Goal: Task Accomplishment & Management: Manage account settings

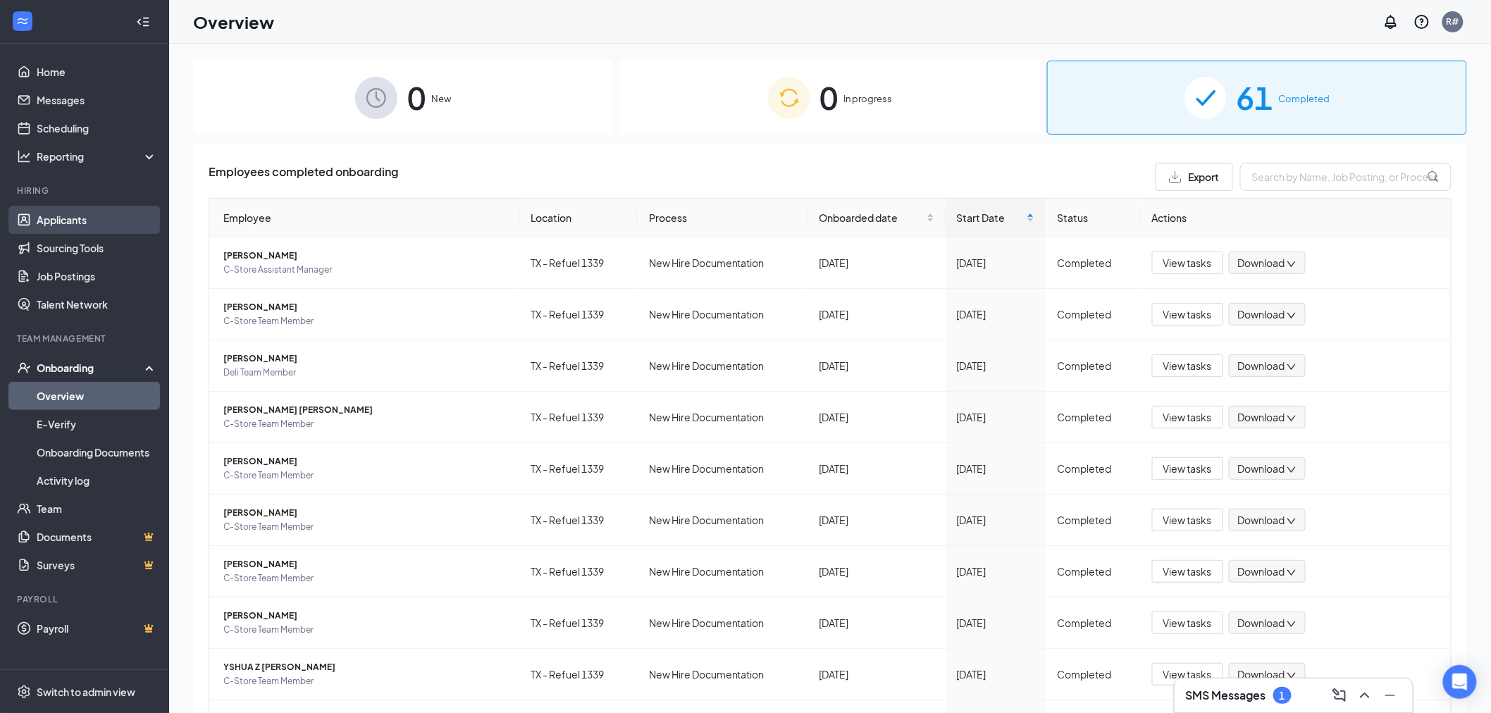
click at [54, 222] on link "Applicants" at bounding box center [97, 220] width 120 height 28
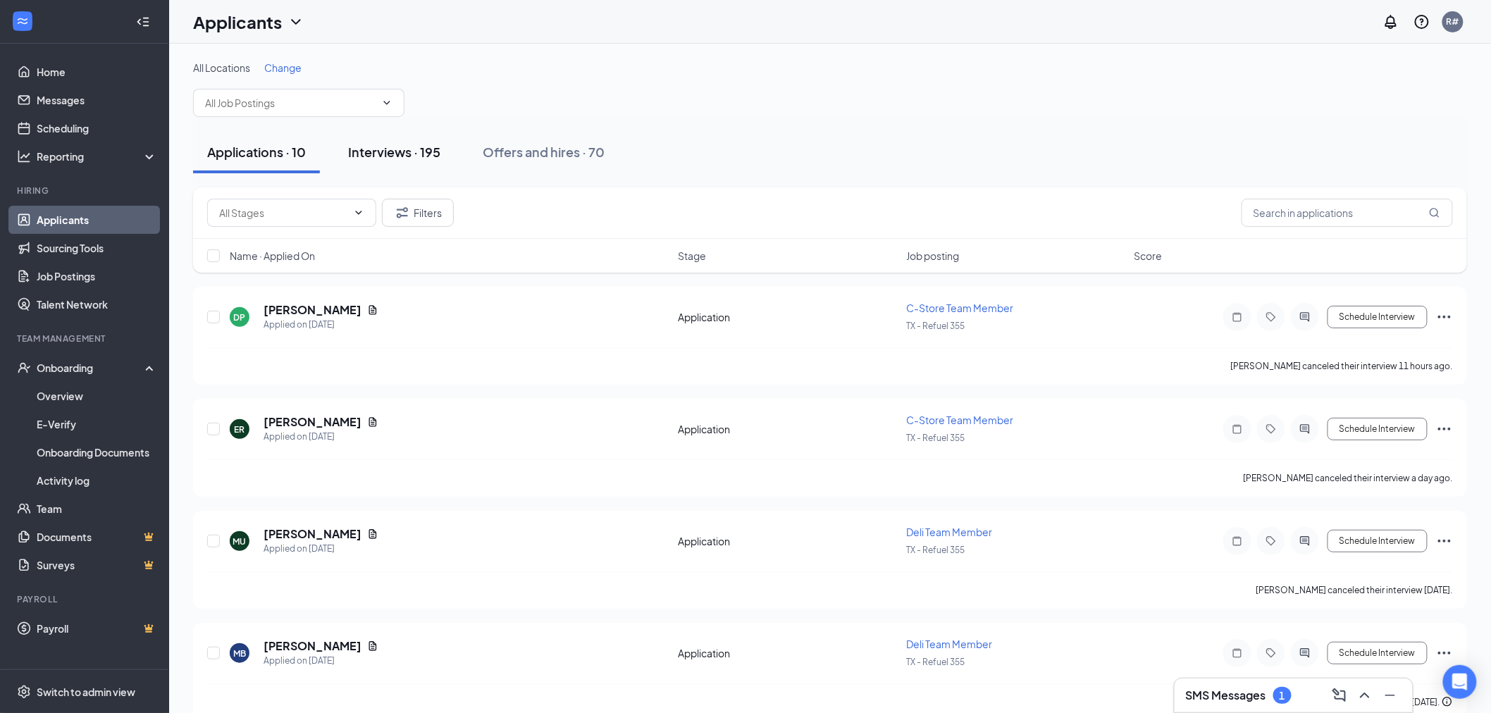
click at [391, 152] on div "Interviews · 195" at bounding box center [394, 152] width 92 height 18
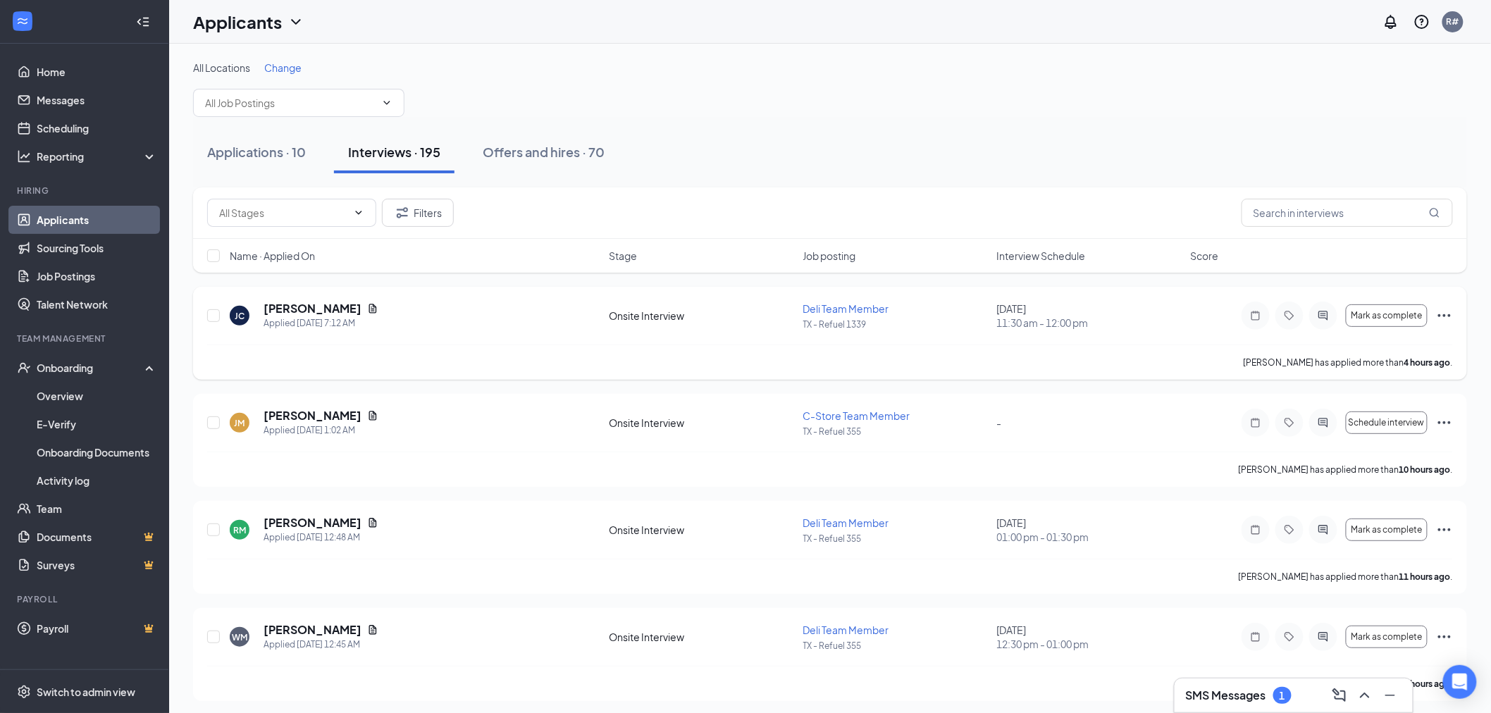
click at [1444, 316] on icon "Ellipses" at bounding box center [1444, 315] width 13 height 3
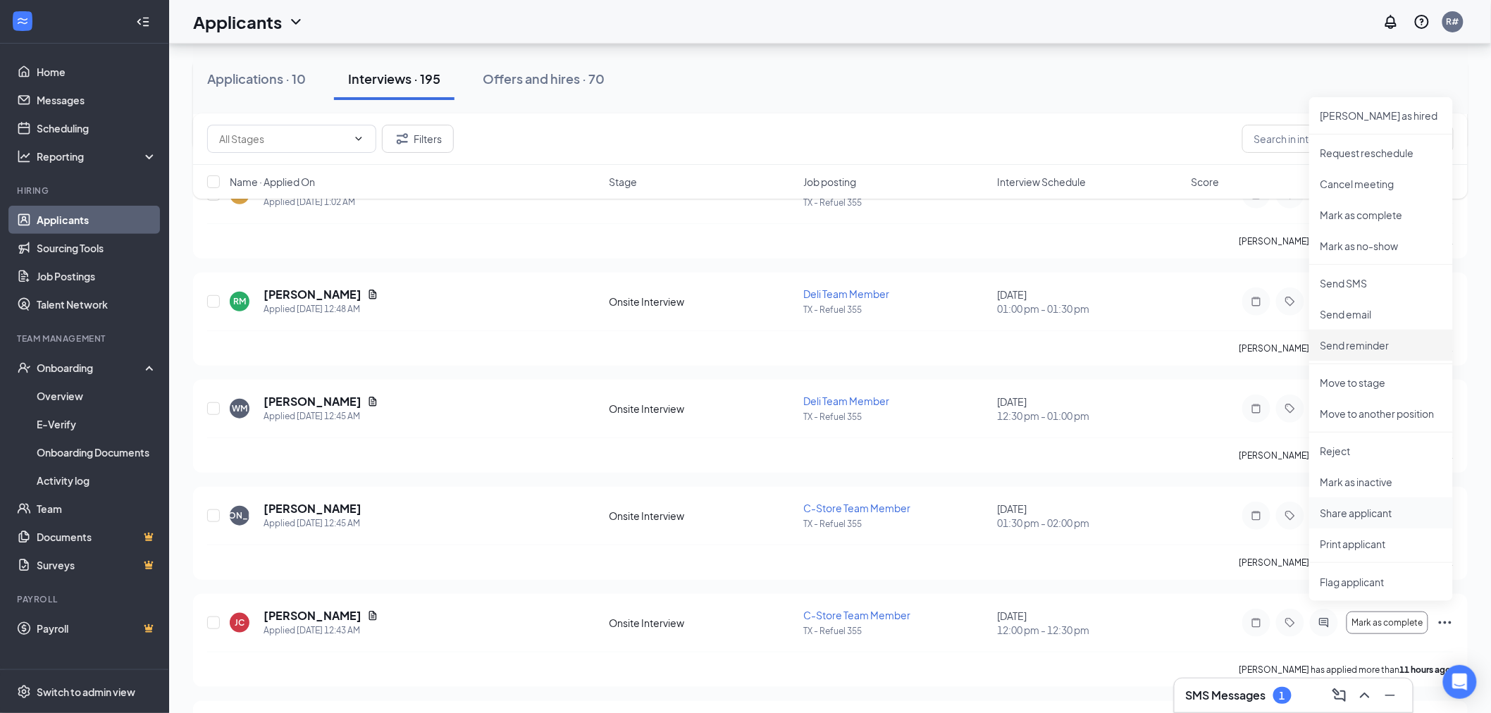
scroll to position [235, 0]
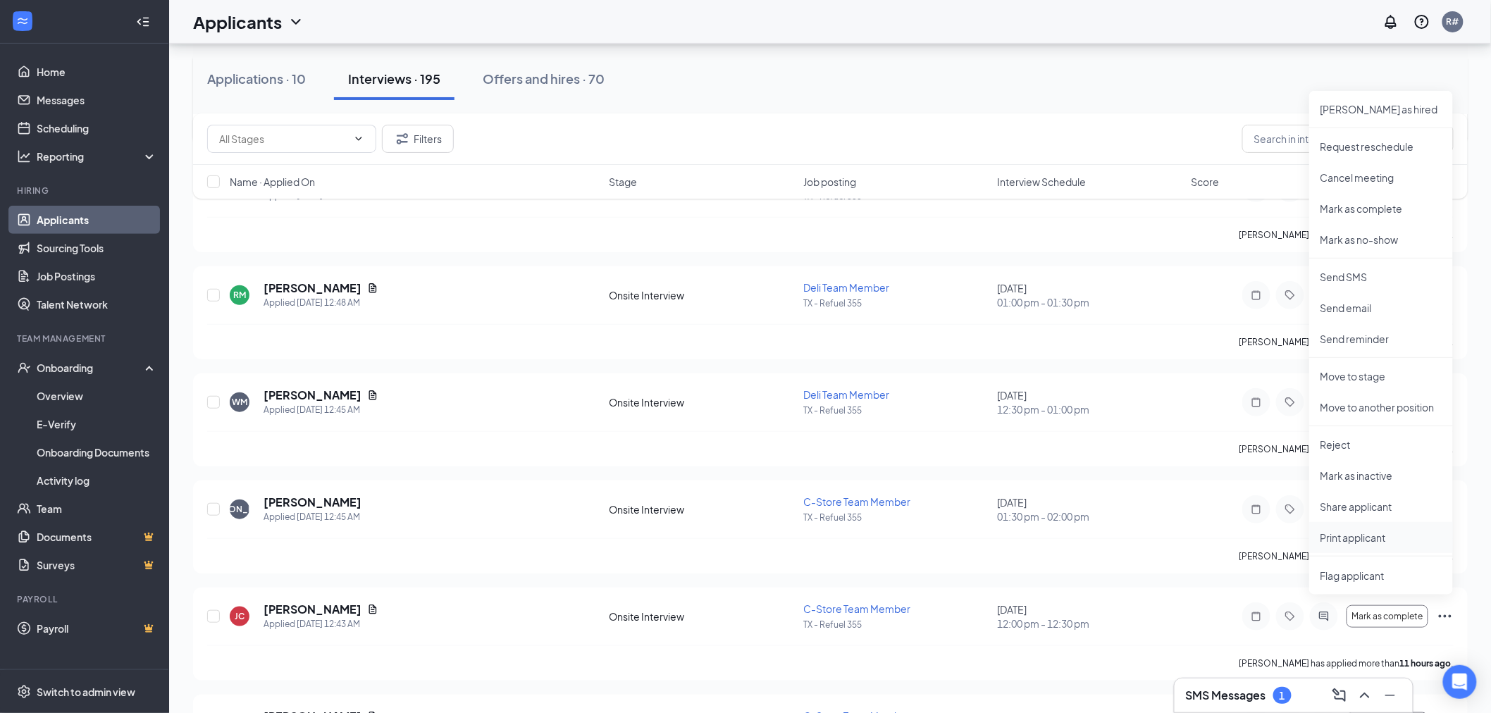
click at [1351, 540] on p "Print applicant" at bounding box center [1380, 537] width 121 height 14
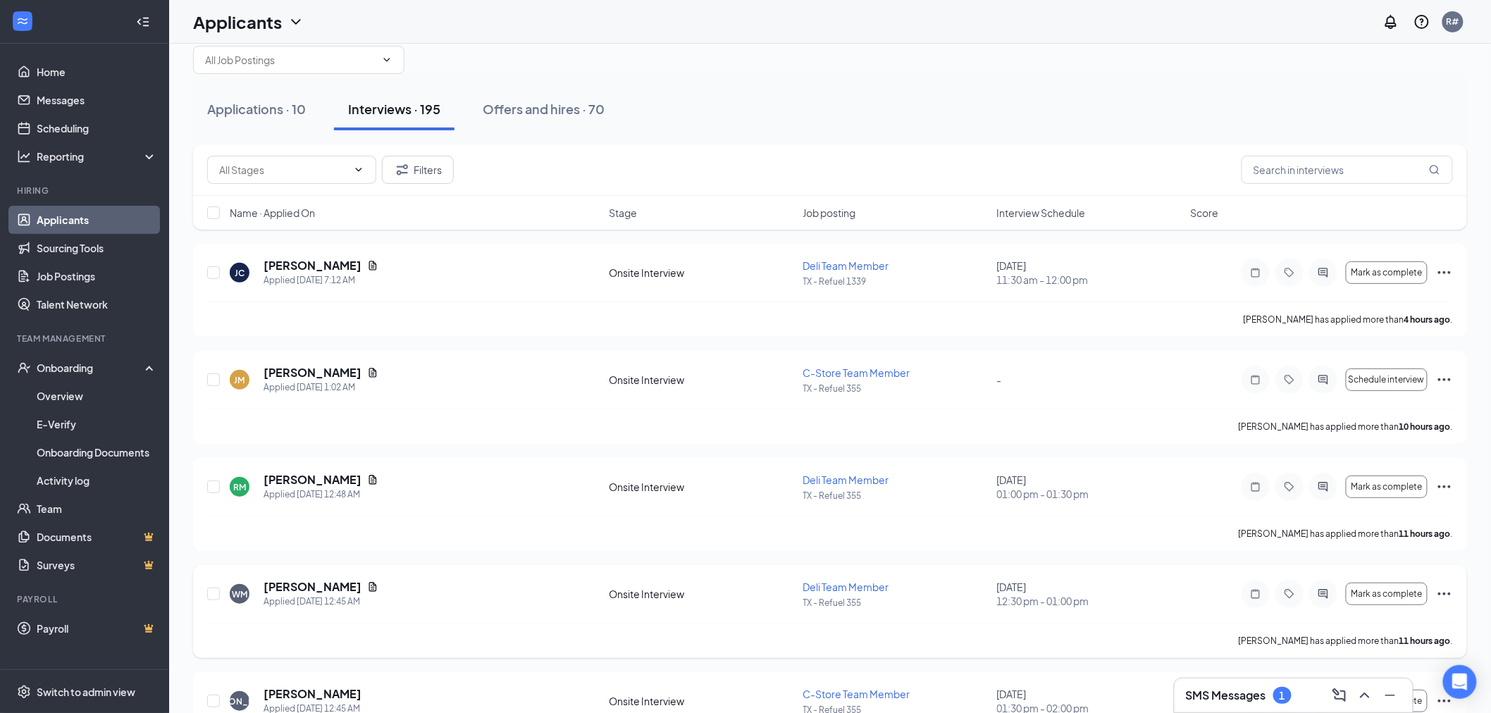
scroll to position [0, 0]
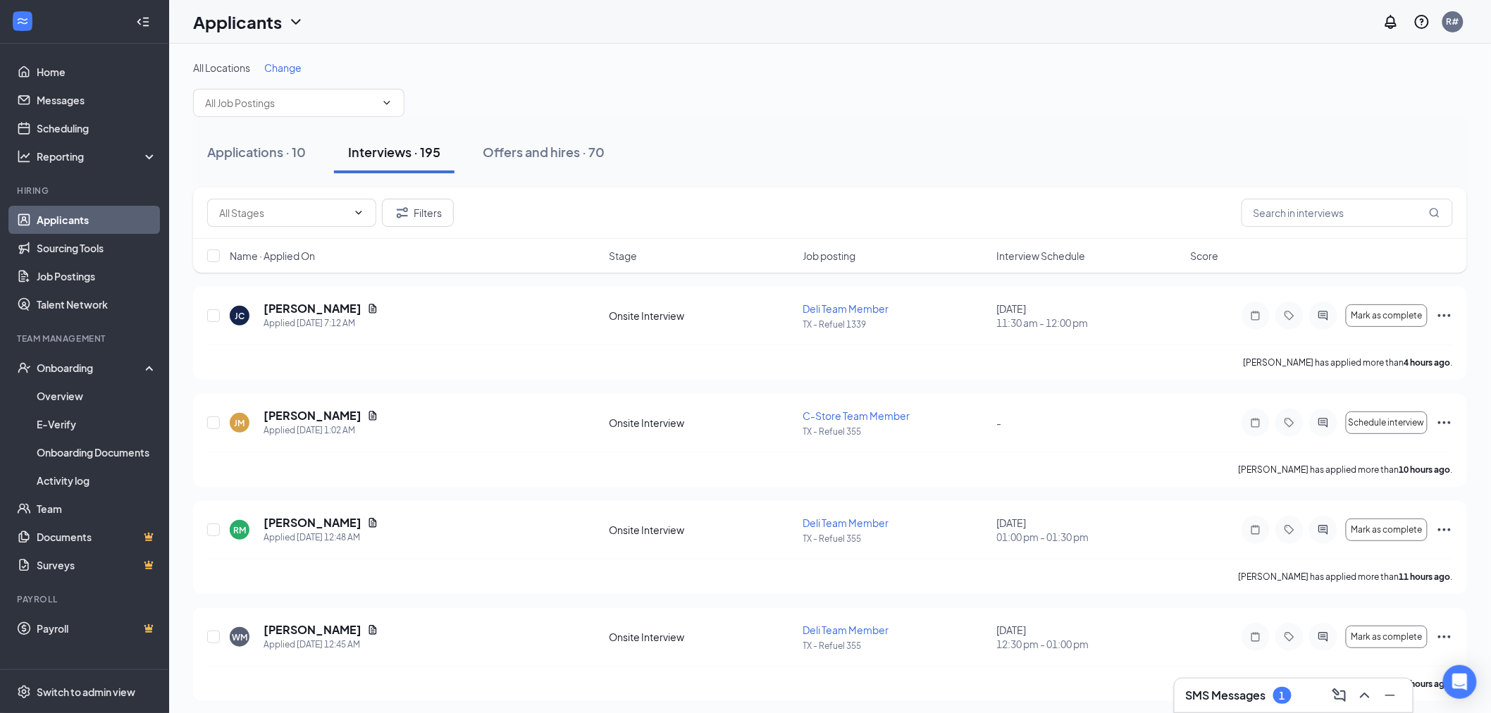
click at [1013, 251] on span "Interview Schedule" at bounding box center [1041, 256] width 89 height 14
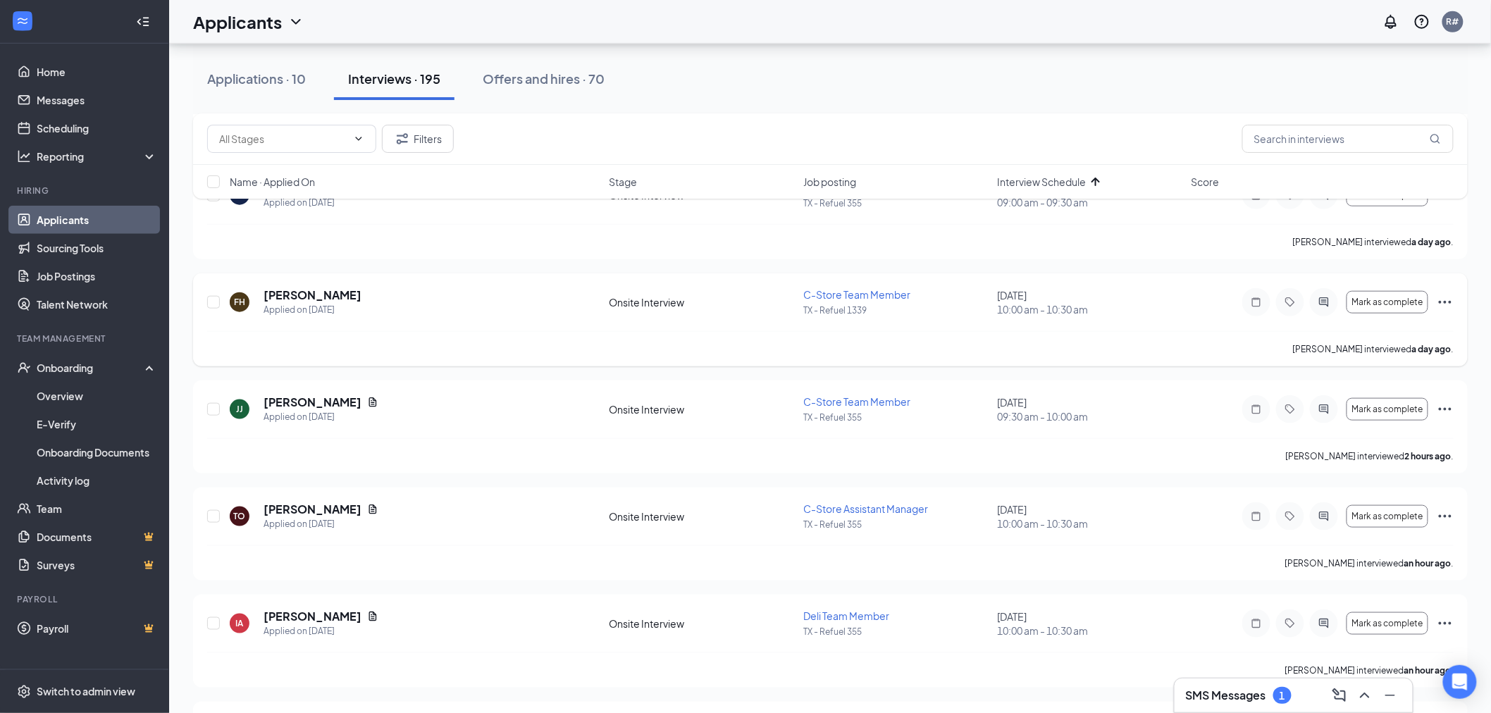
scroll to position [469, 0]
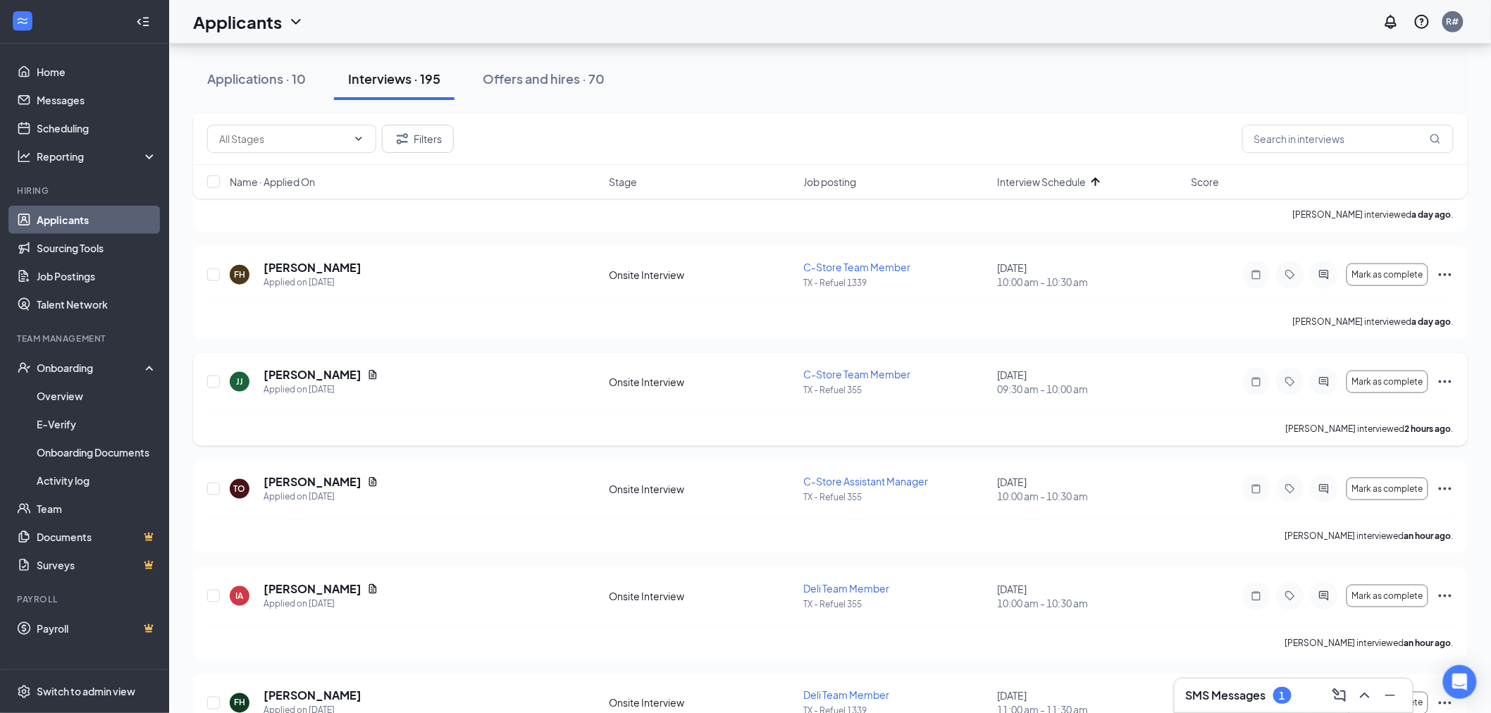
click at [1444, 379] on icon "Ellipses" at bounding box center [1444, 381] width 17 height 17
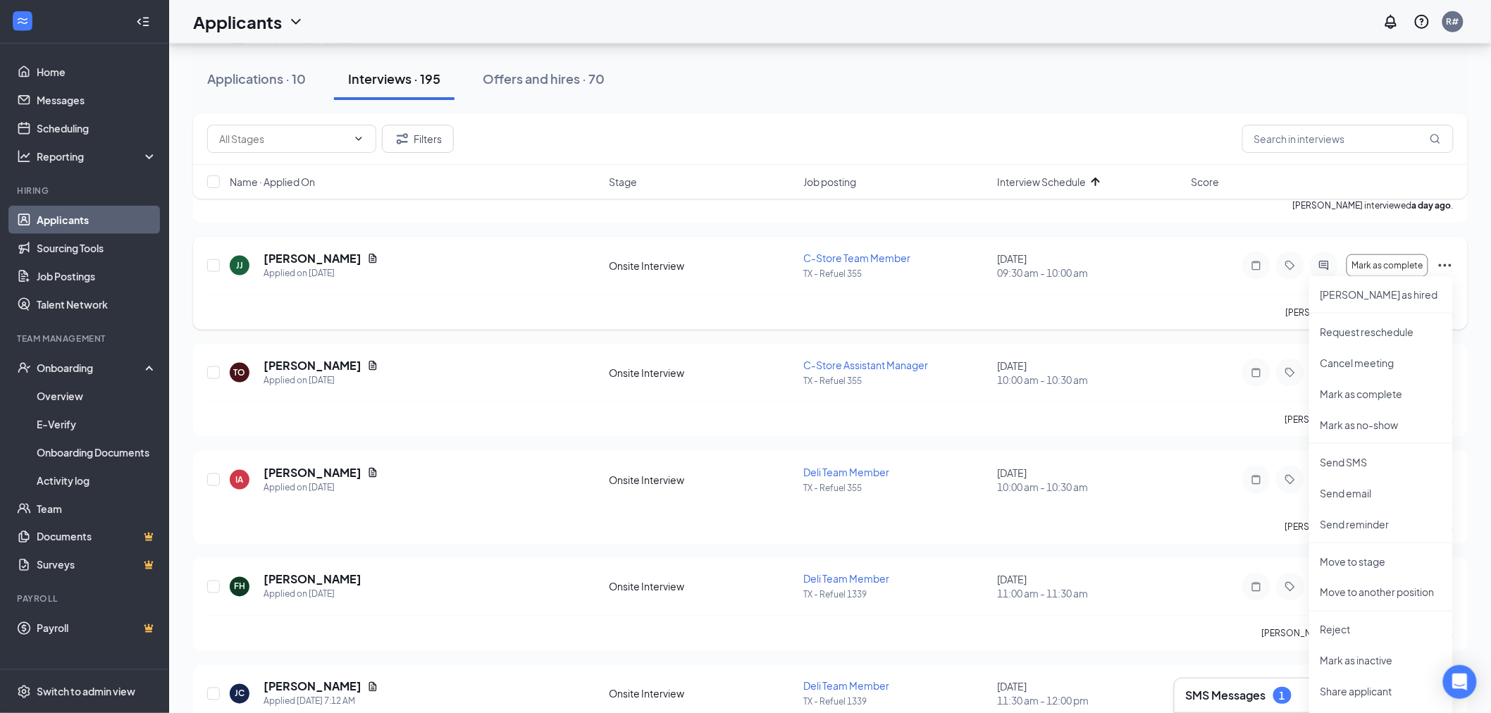
scroll to position [626, 0]
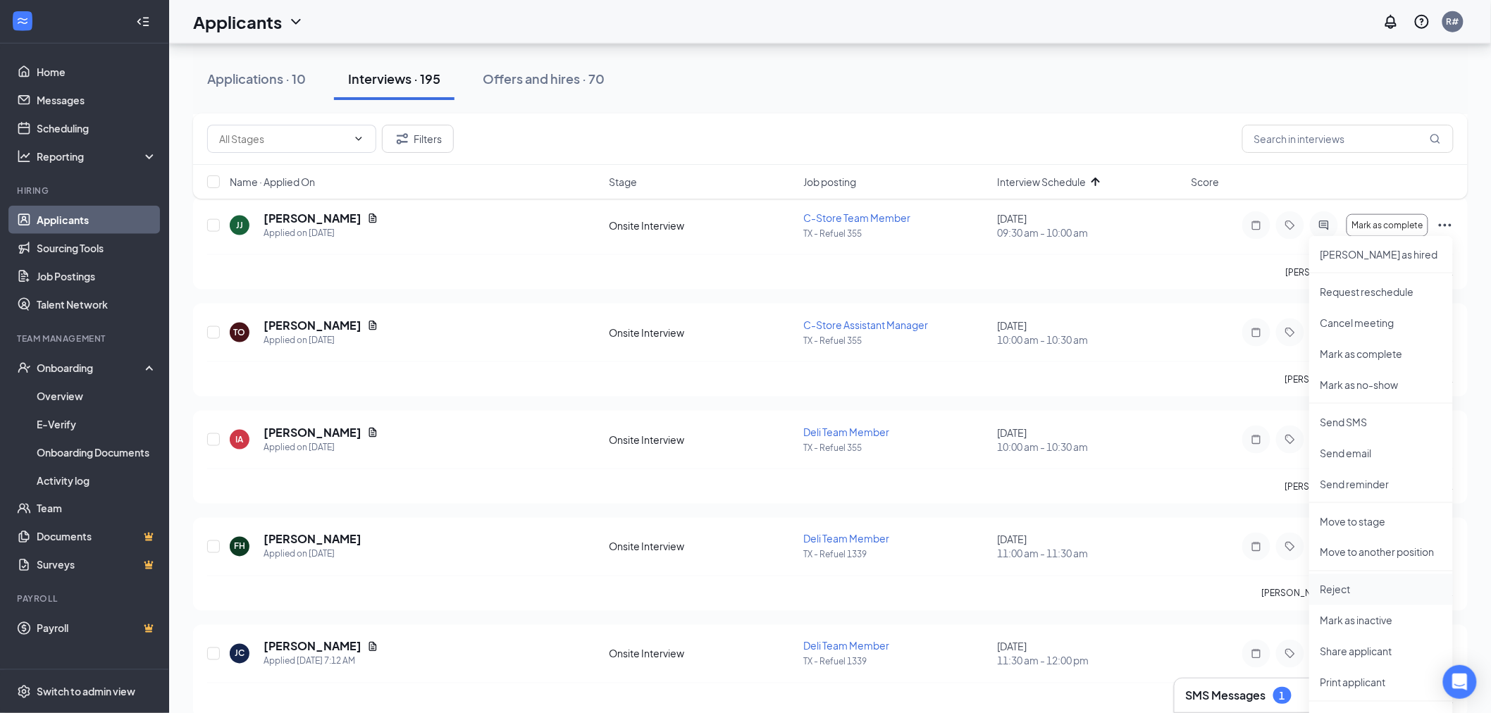
click at [1337, 580] on li "Reject" at bounding box center [1381, 589] width 144 height 31
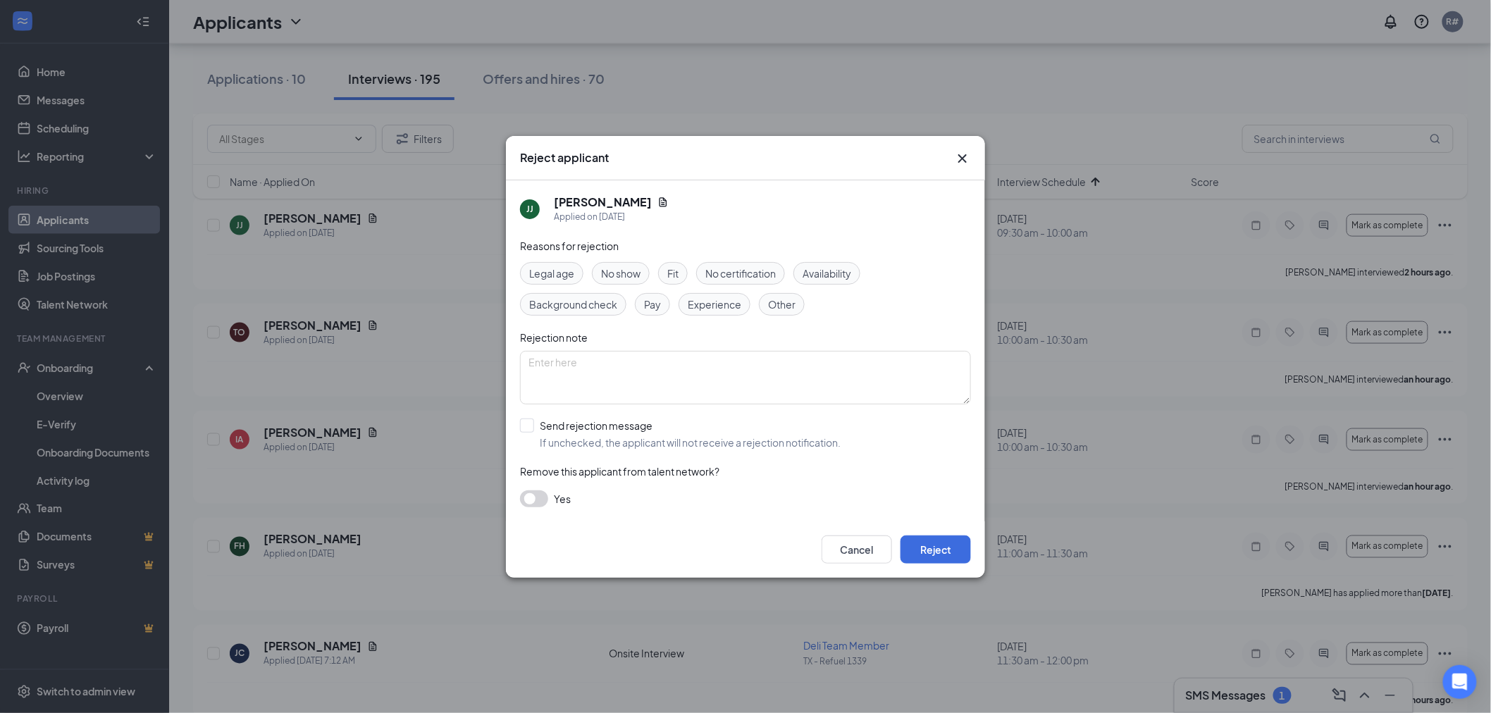
click at [628, 266] on span "No show" at bounding box center [620, 273] width 39 height 15
click at [941, 549] on button "Reject" at bounding box center [935, 549] width 70 height 28
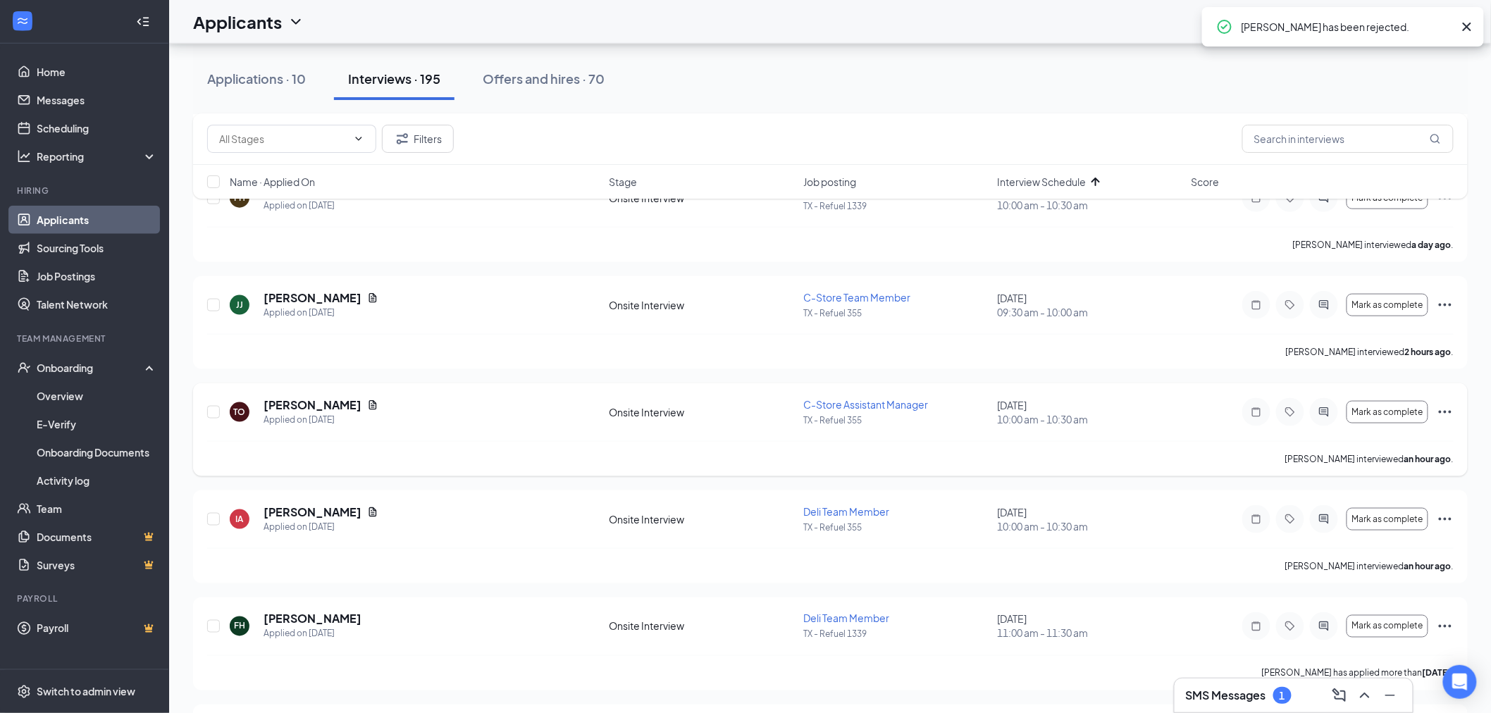
scroll to position [469, 0]
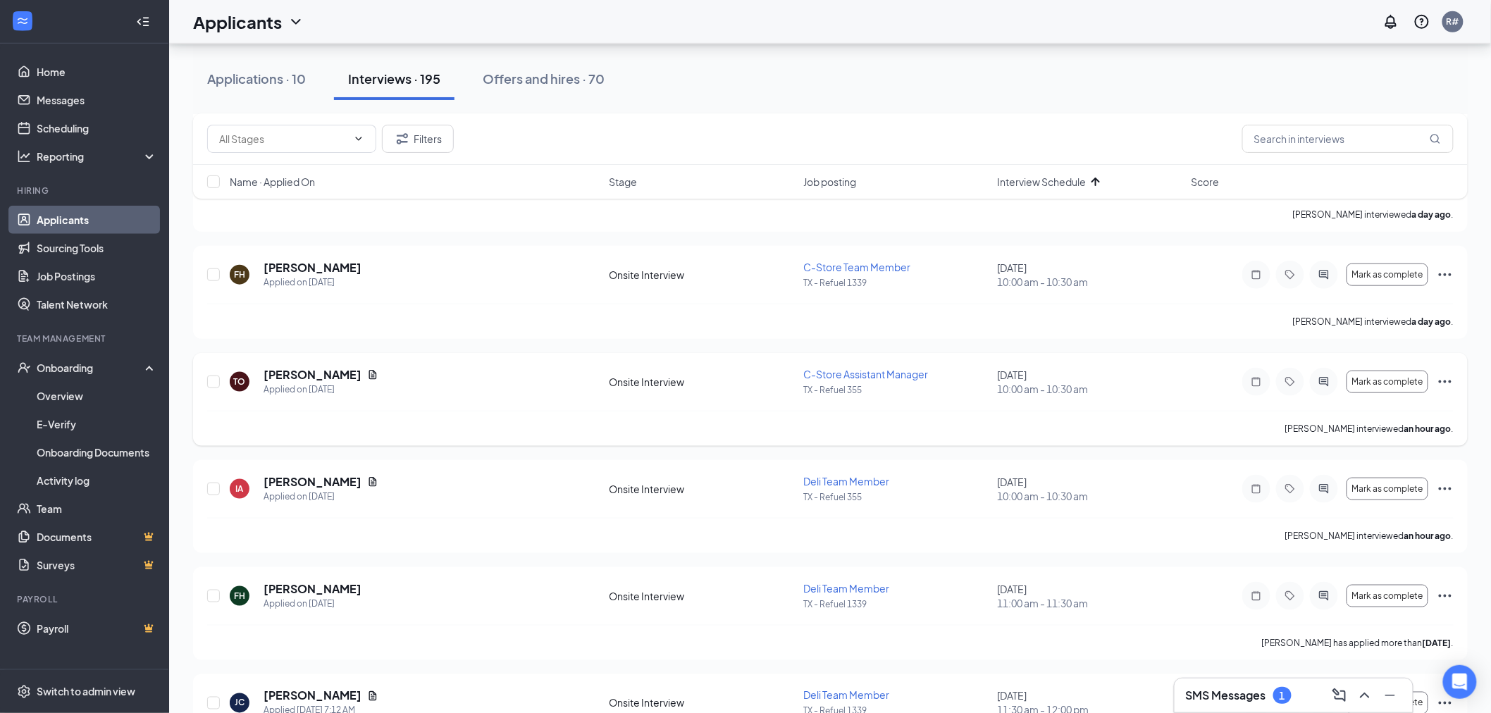
click at [1441, 378] on icon "Ellipses" at bounding box center [1444, 381] width 17 height 17
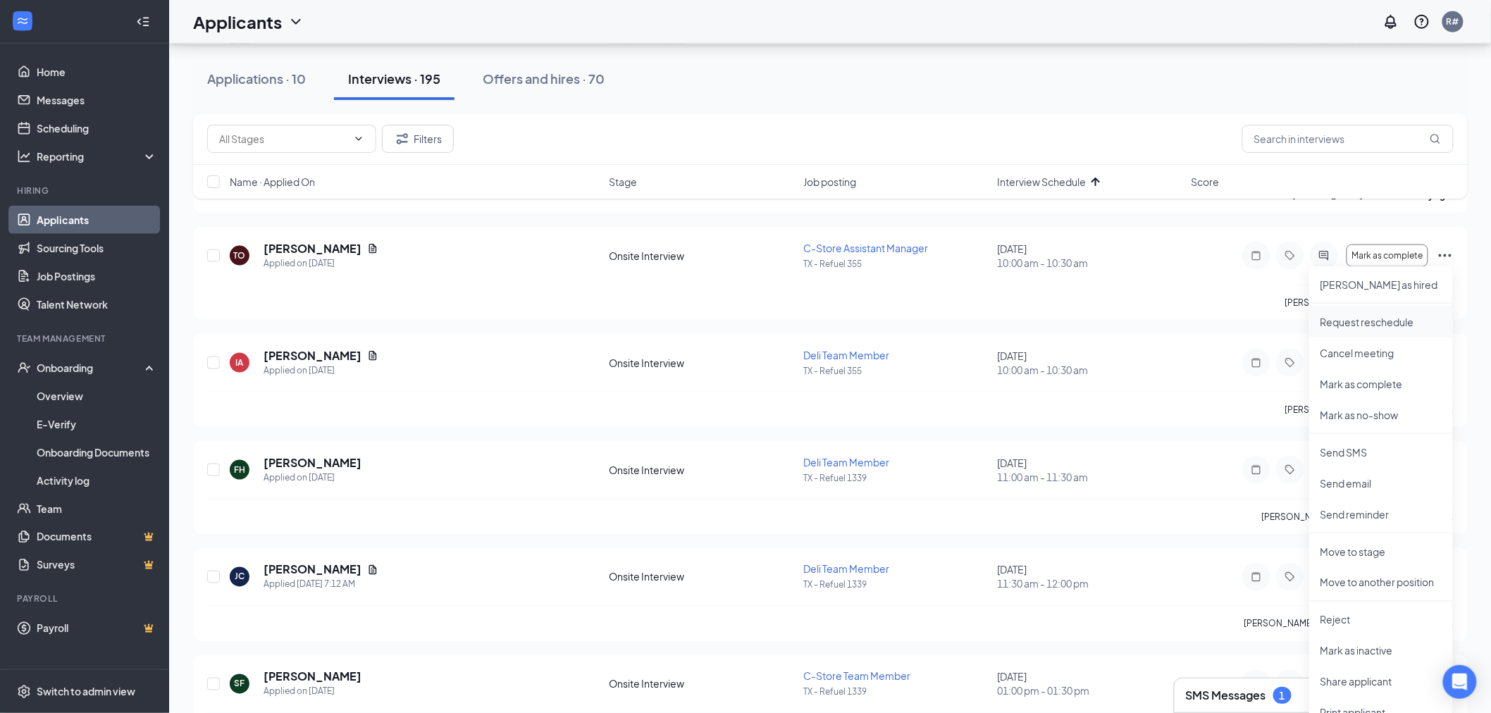
scroll to position [704, 0]
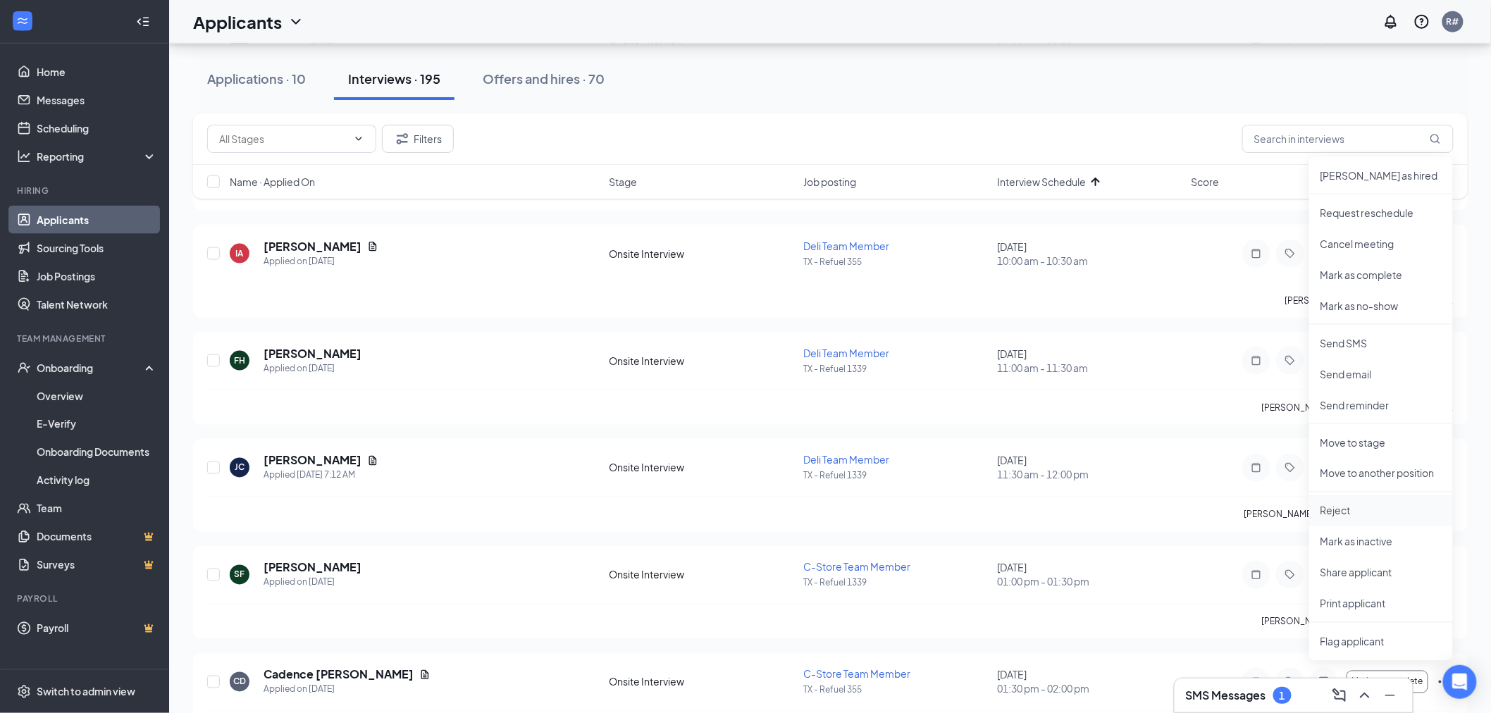
click at [1341, 509] on p "Reject" at bounding box center [1380, 511] width 121 height 14
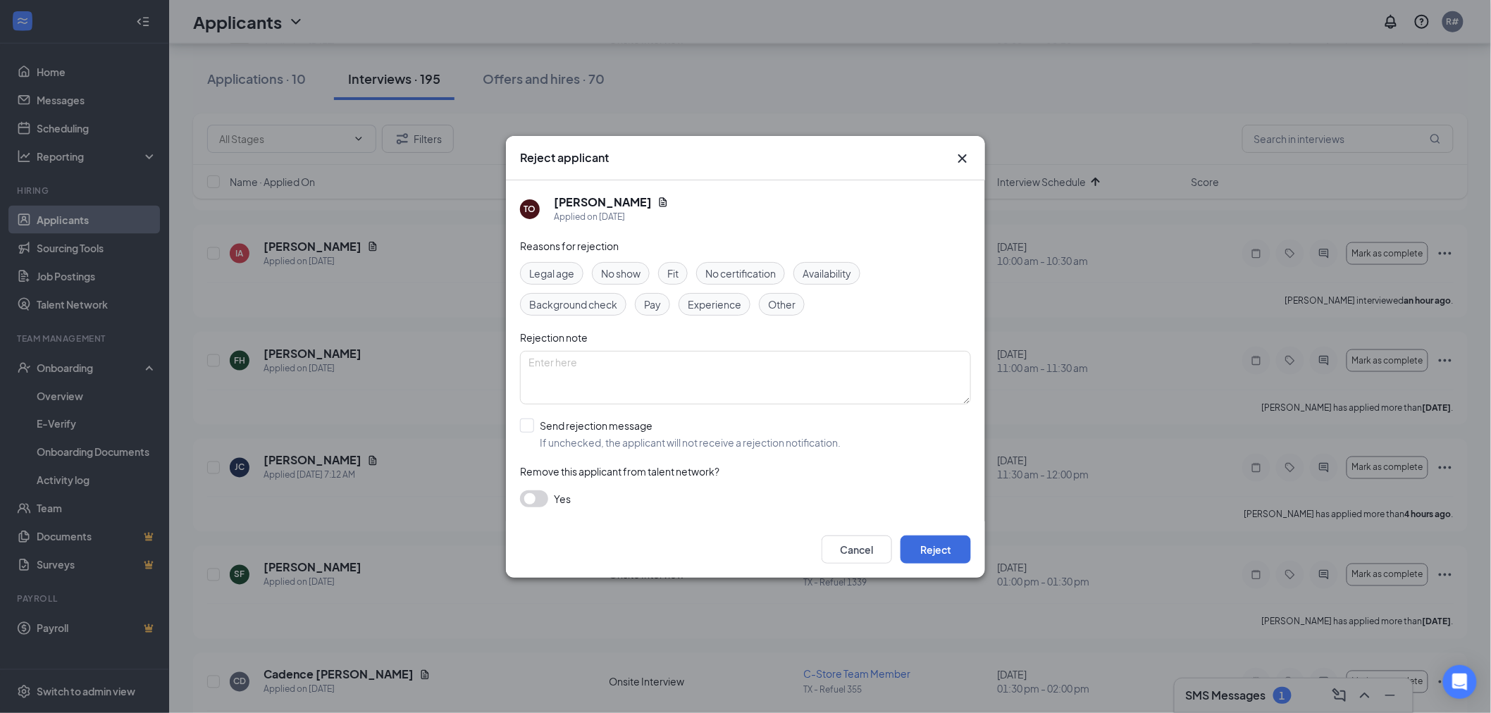
click at [616, 275] on span "No show" at bounding box center [620, 273] width 39 height 15
click at [944, 560] on button "Reject" at bounding box center [935, 549] width 70 height 28
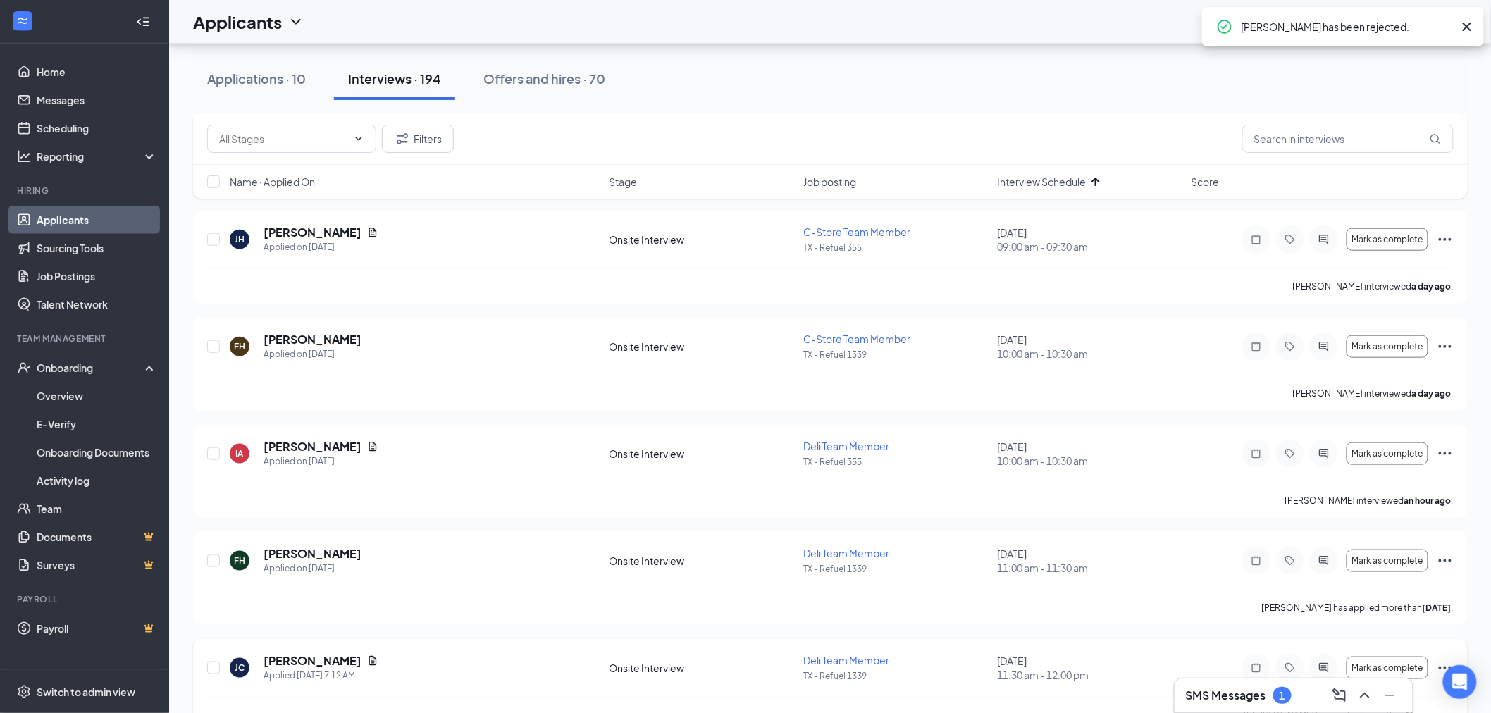
scroll to position [391, 0]
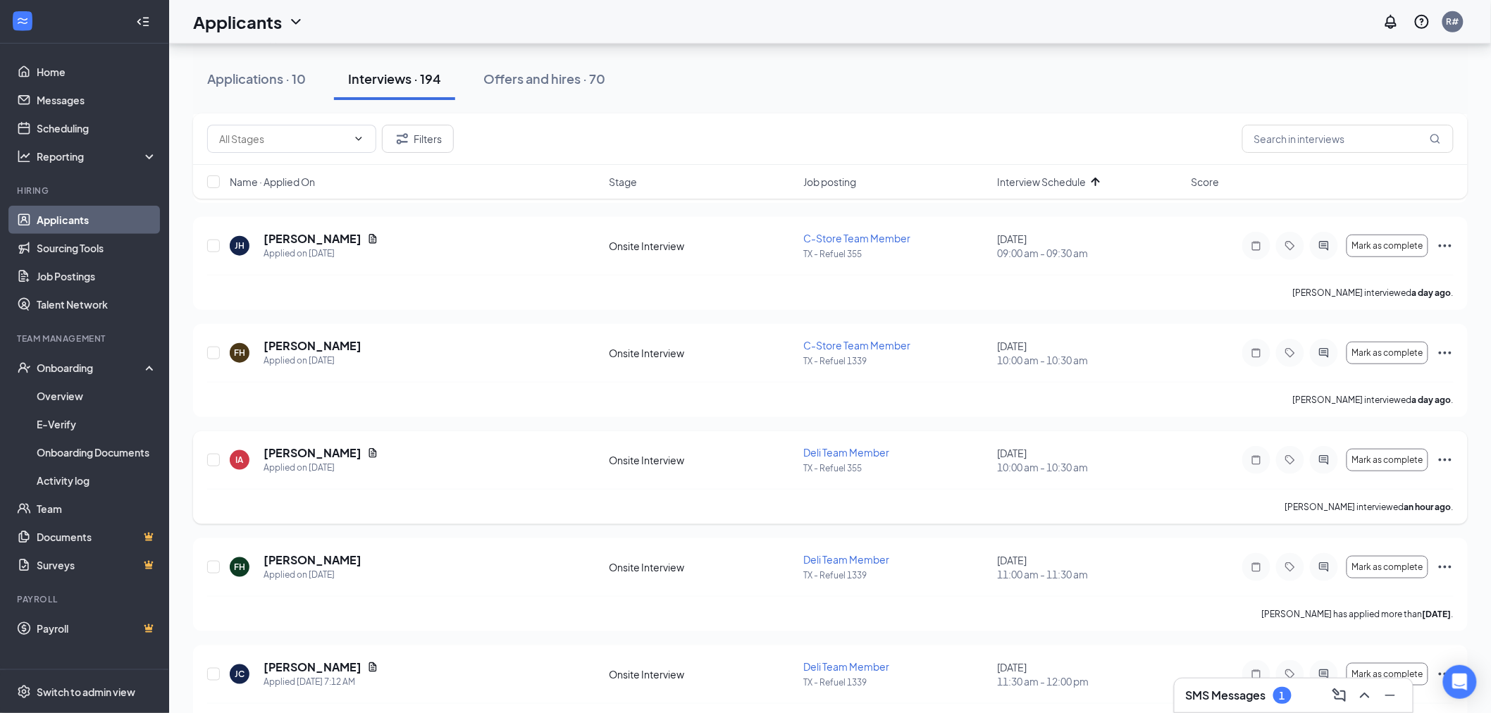
click at [1443, 456] on icon "Ellipses" at bounding box center [1444, 460] width 17 height 17
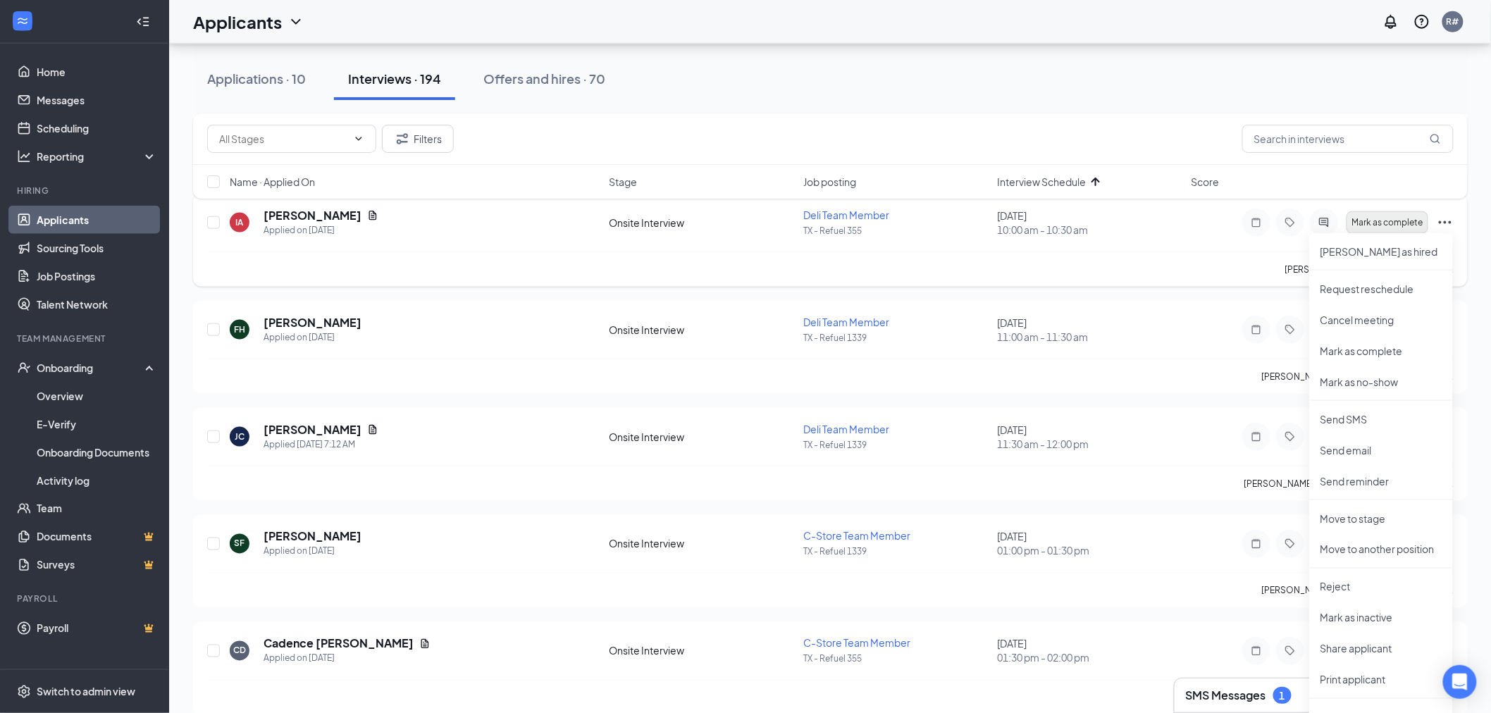
scroll to position [704, 0]
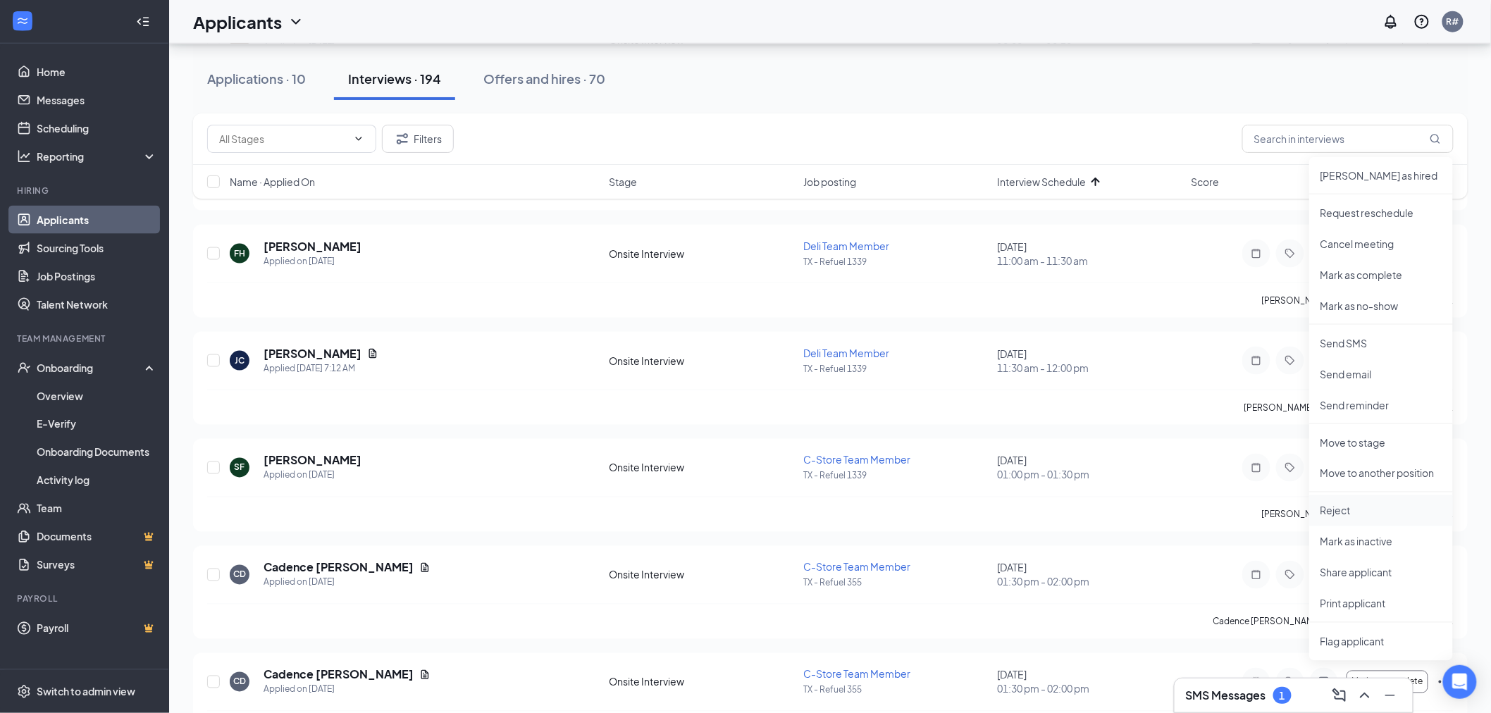
click at [1328, 511] on p "Reject" at bounding box center [1380, 511] width 121 height 14
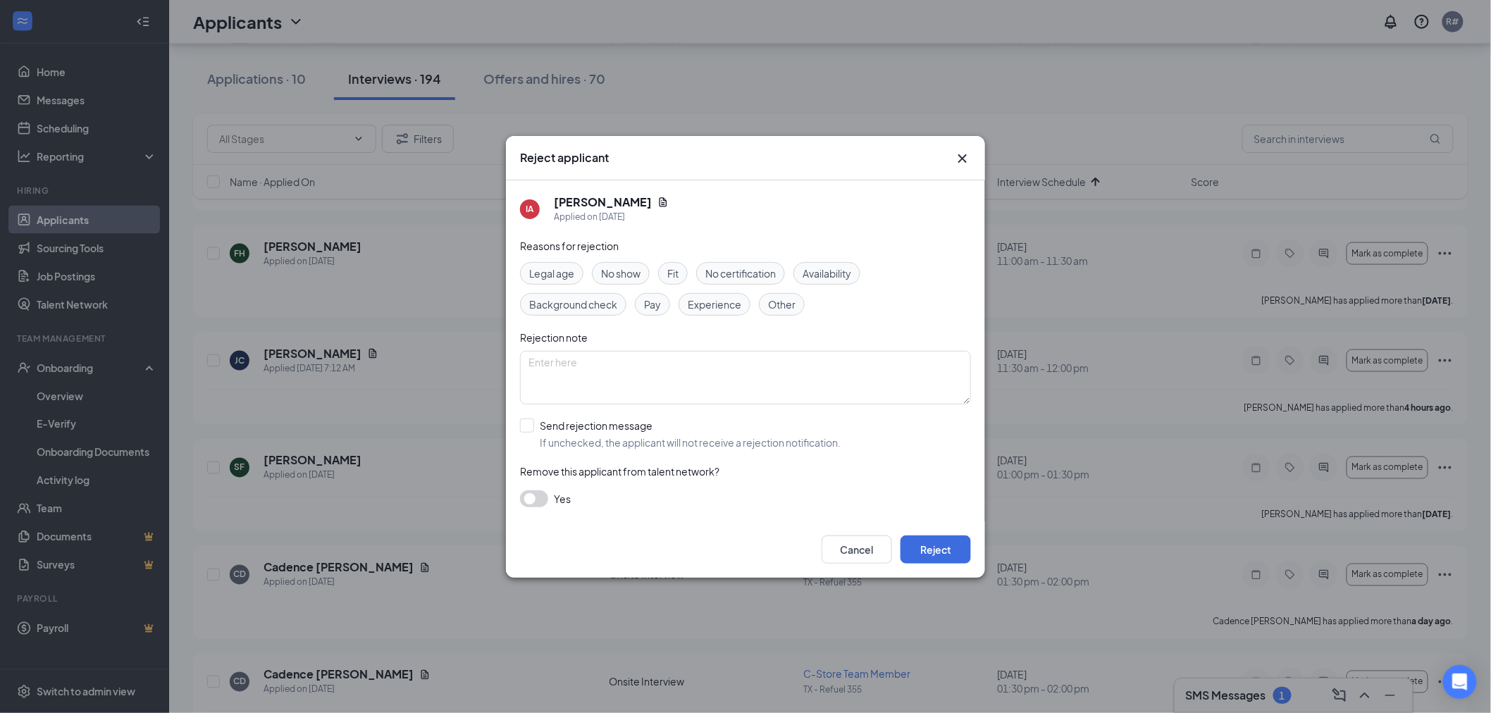
click at [623, 276] on span "No show" at bounding box center [620, 273] width 39 height 15
click at [953, 551] on button "Reject" at bounding box center [935, 549] width 70 height 28
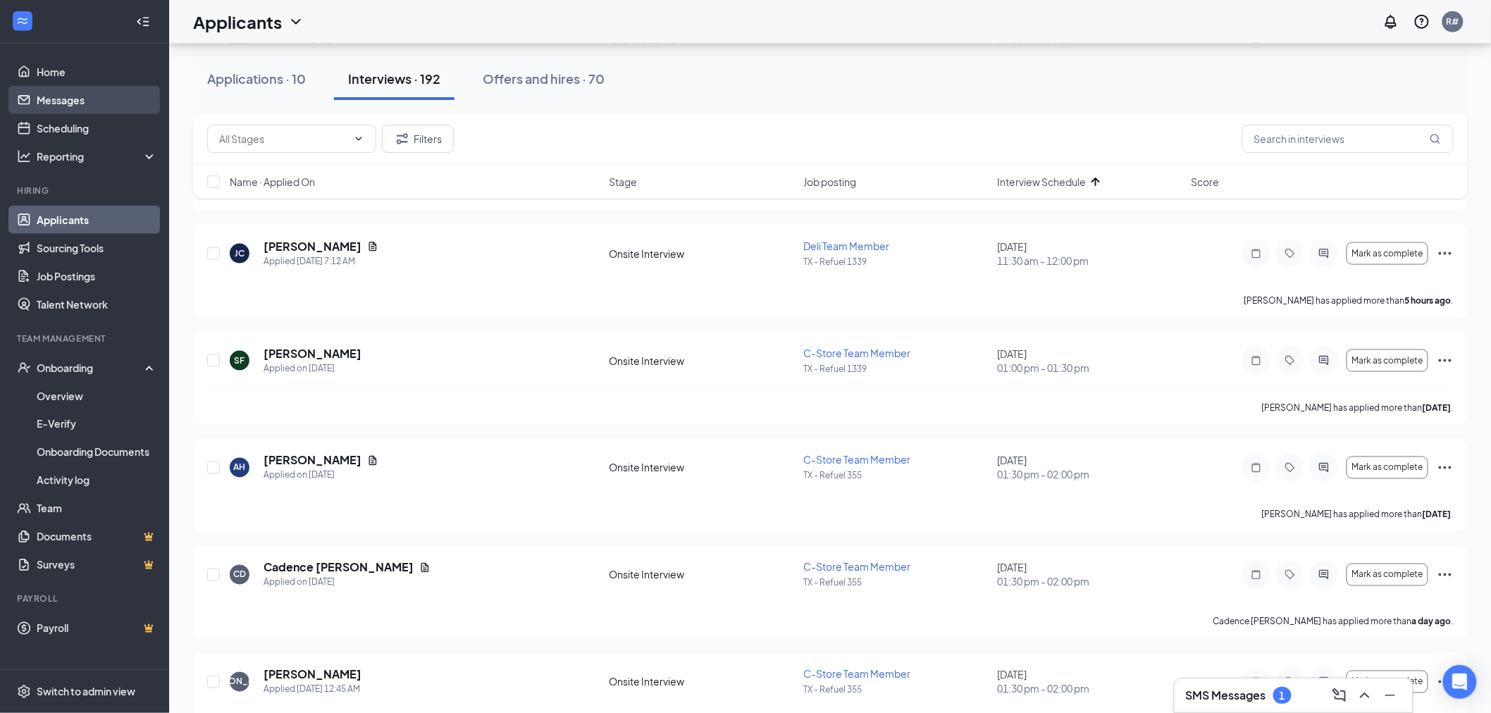
click at [44, 93] on link "Messages" at bounding box center [97, 100] width 120 height 28
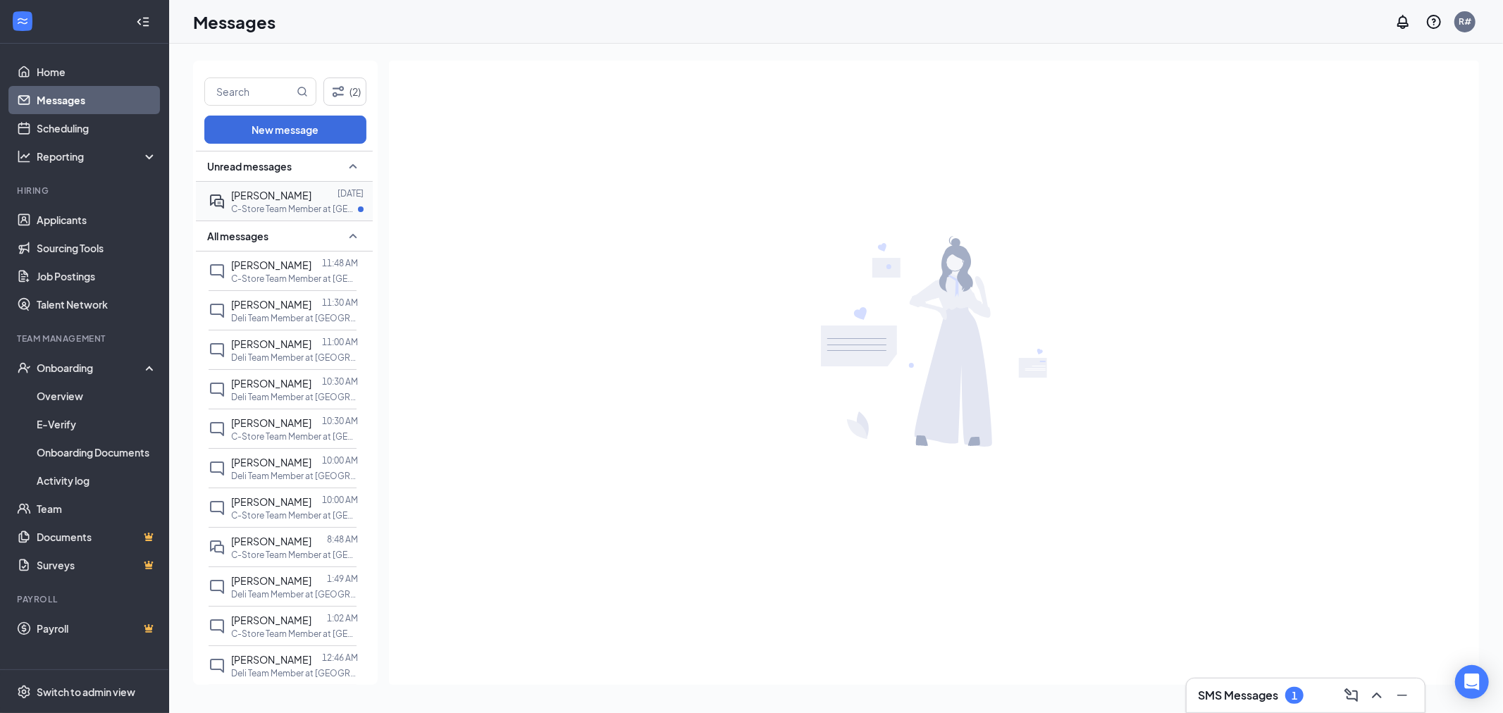
click at [273, 199] on span "[PERSON_NAME]" at bounding box center [271, 195] width 80 height 13
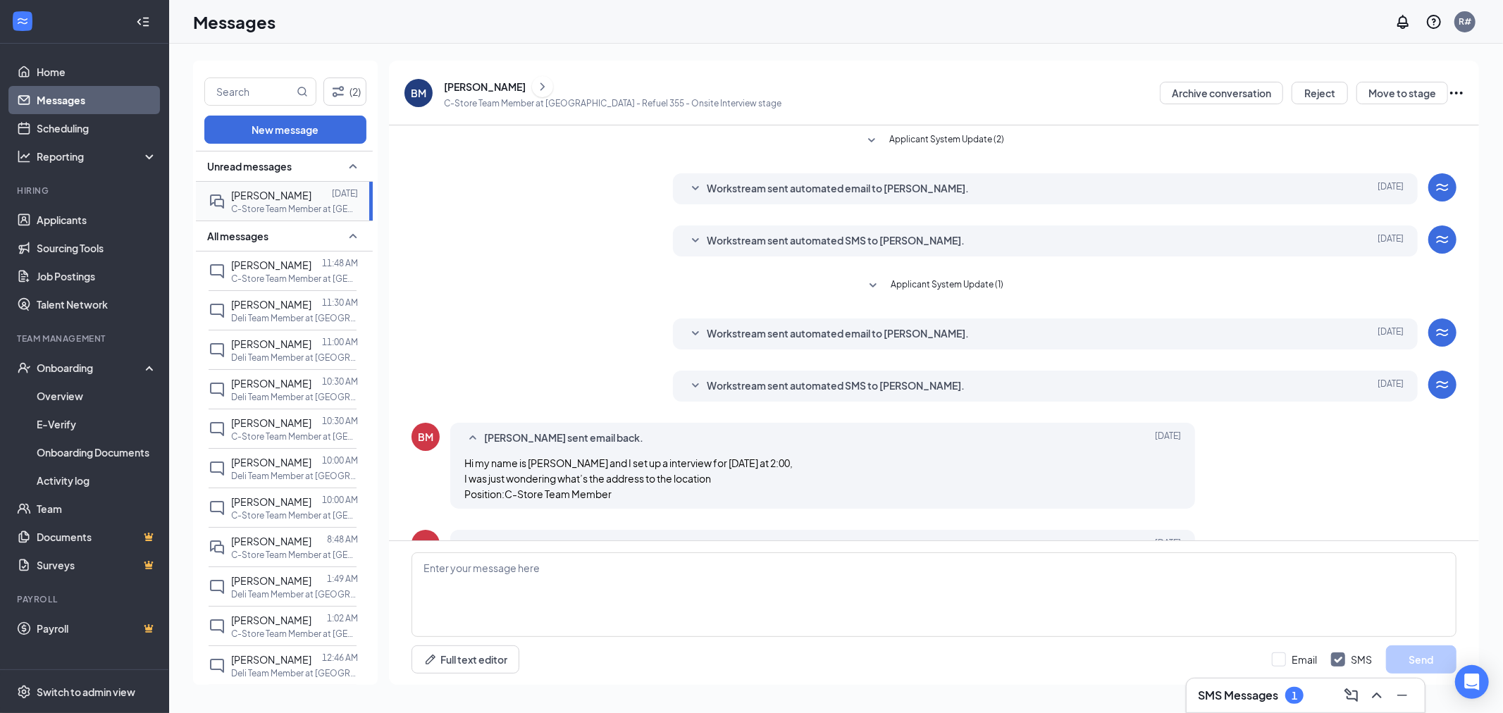
scroll to position [58, 0]
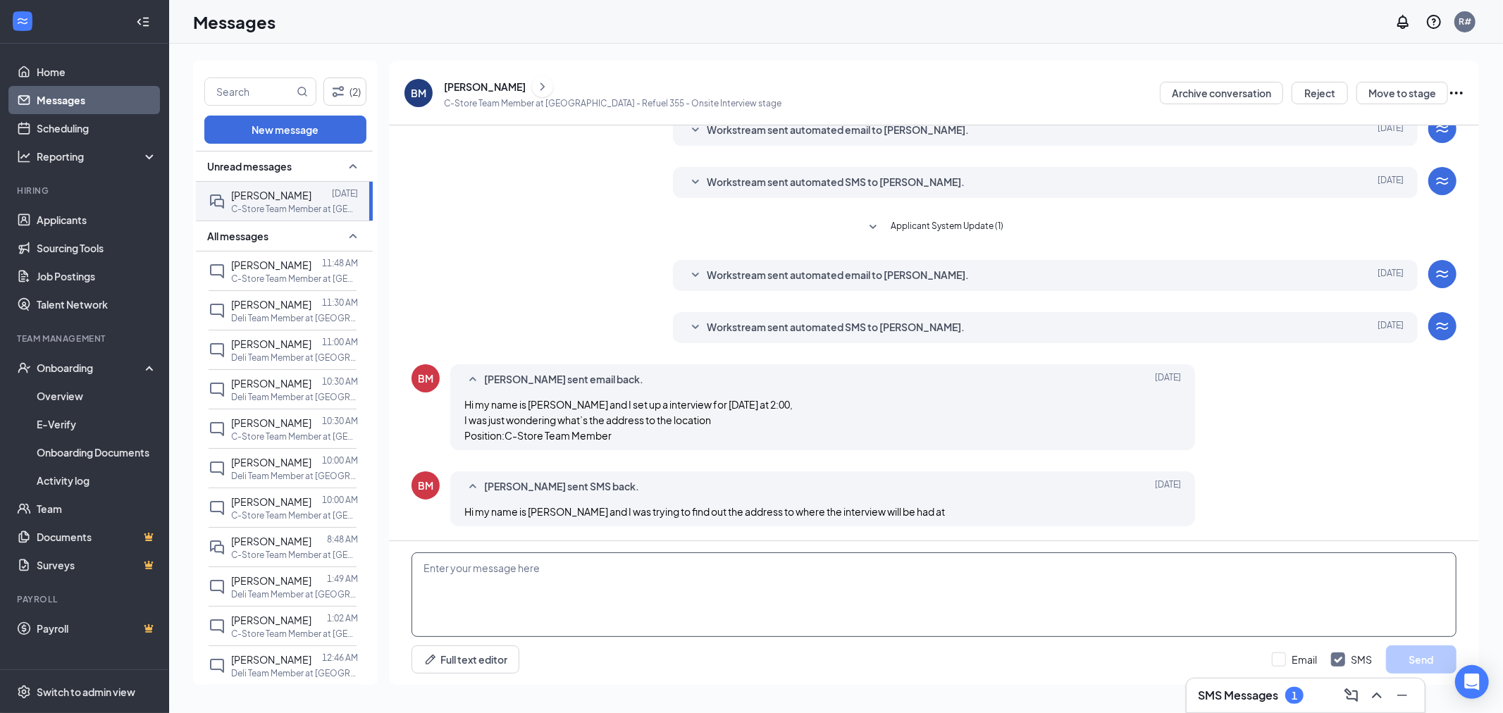
drag, startPoint x: 506, startPoint y: 573, endPoint x: 662, endPoint y: 604, distance: 159.4
click at [509, 573] on textarea at bounding box center [933, 594] width 1045 height 85
type textarea "Hi [PERSON_NAME]. Interviews are taking place at [GEOGRAPHIC_DATA] [STREET_ADDR…"
click at [1417, 654] on button "Send" at bounding box center [1421, 659] width 70 height 28
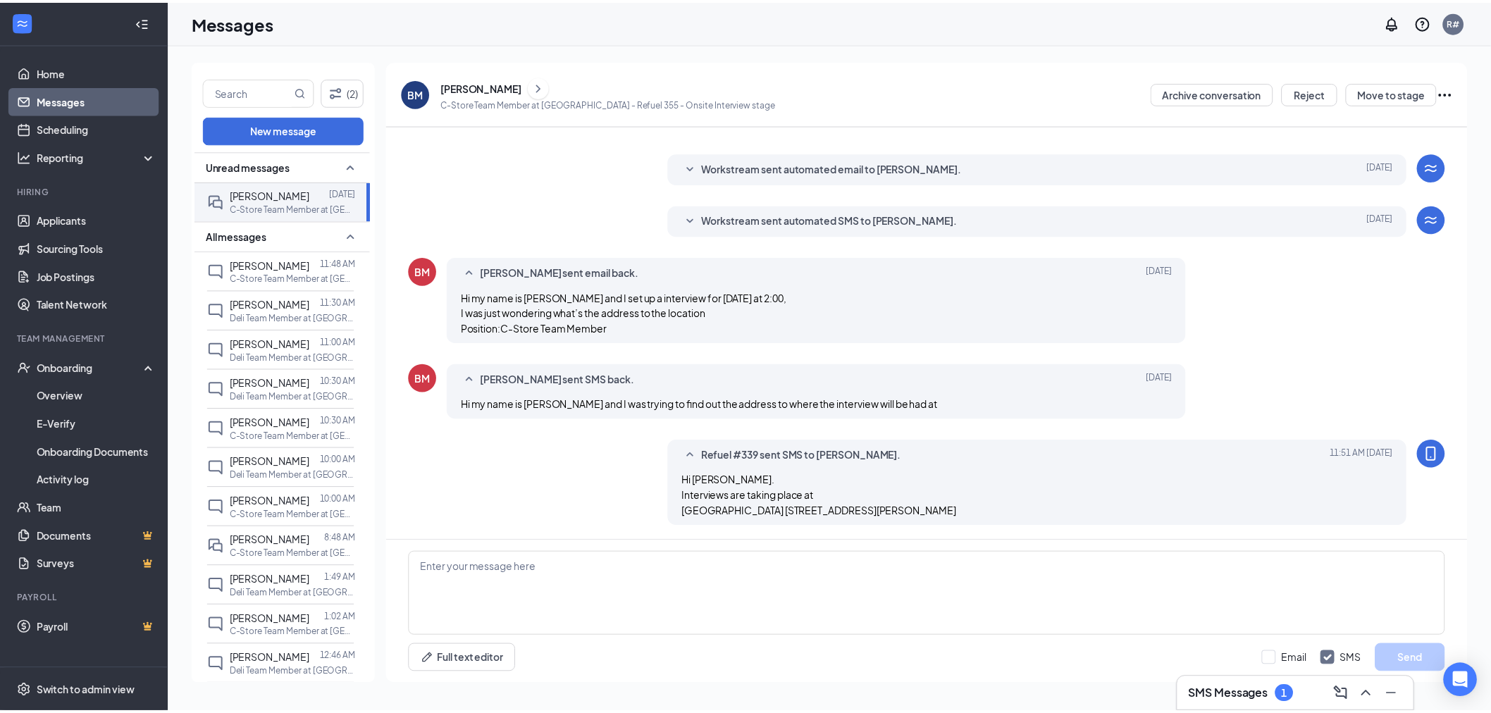
scroll to position [196, 0]
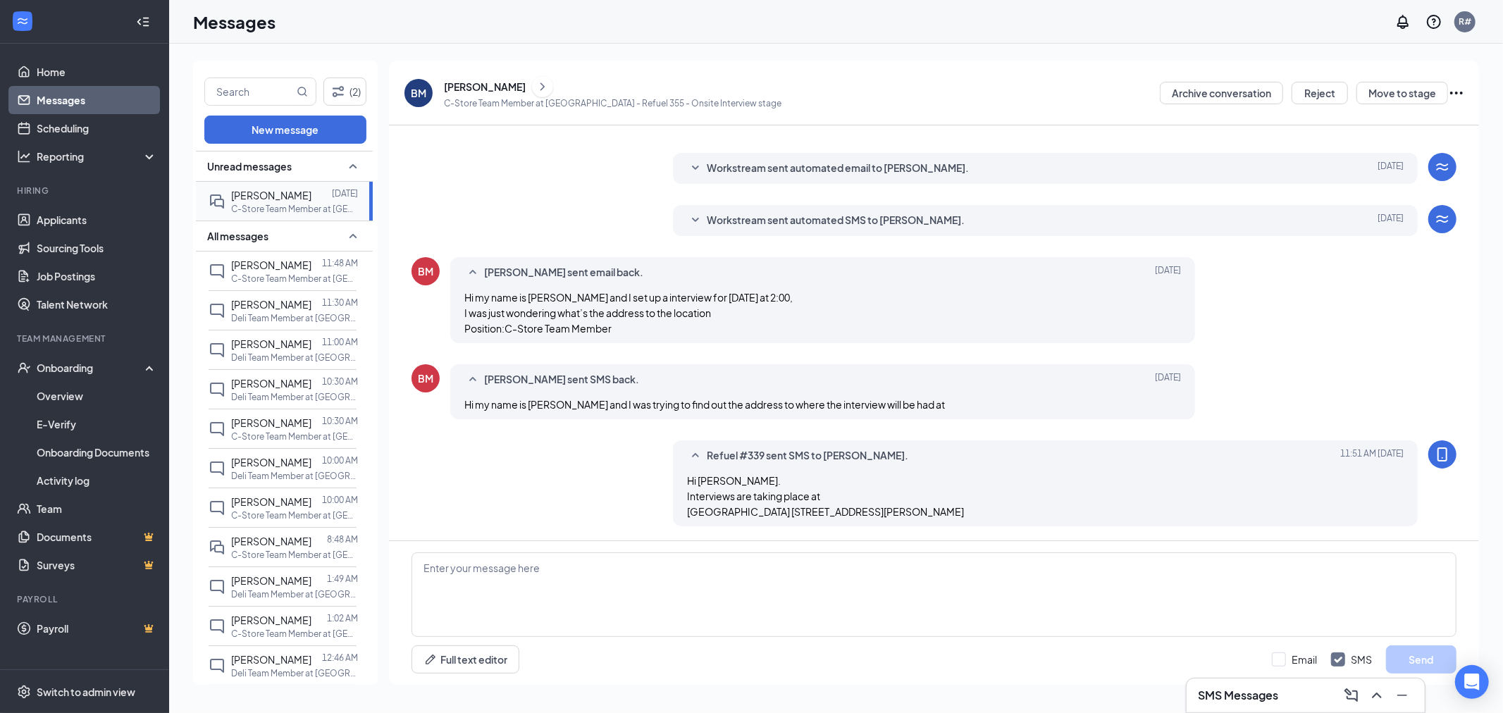
click at [249, 193] on span "[PERSON_NAME]" at bounding box center [271, 195] width 80 height 13
click at [72, 221] on link "Applicants" at bounding box center [97, 220] width 120 height 28
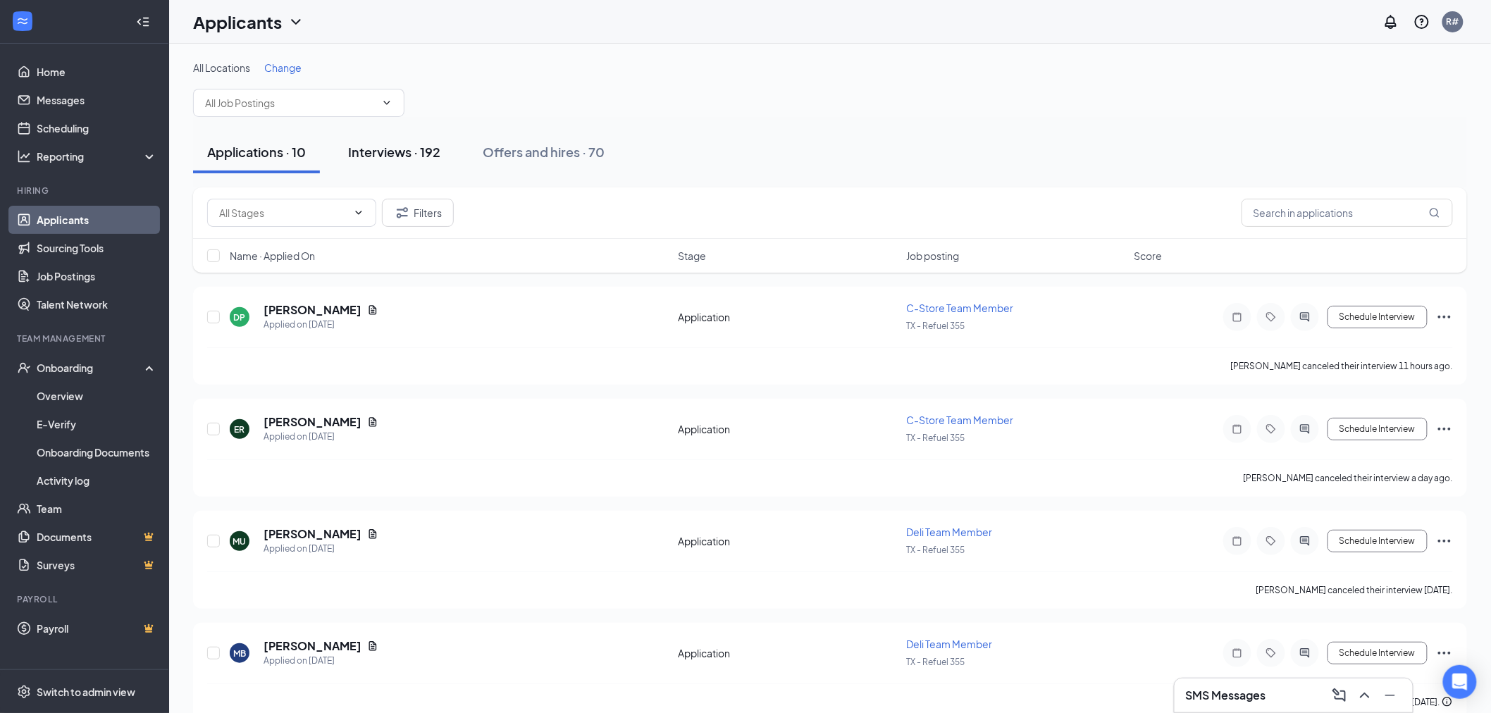
click at [392, 150] on div "Interviews · 192" at bounding box center [394, 152] width 92 height 18
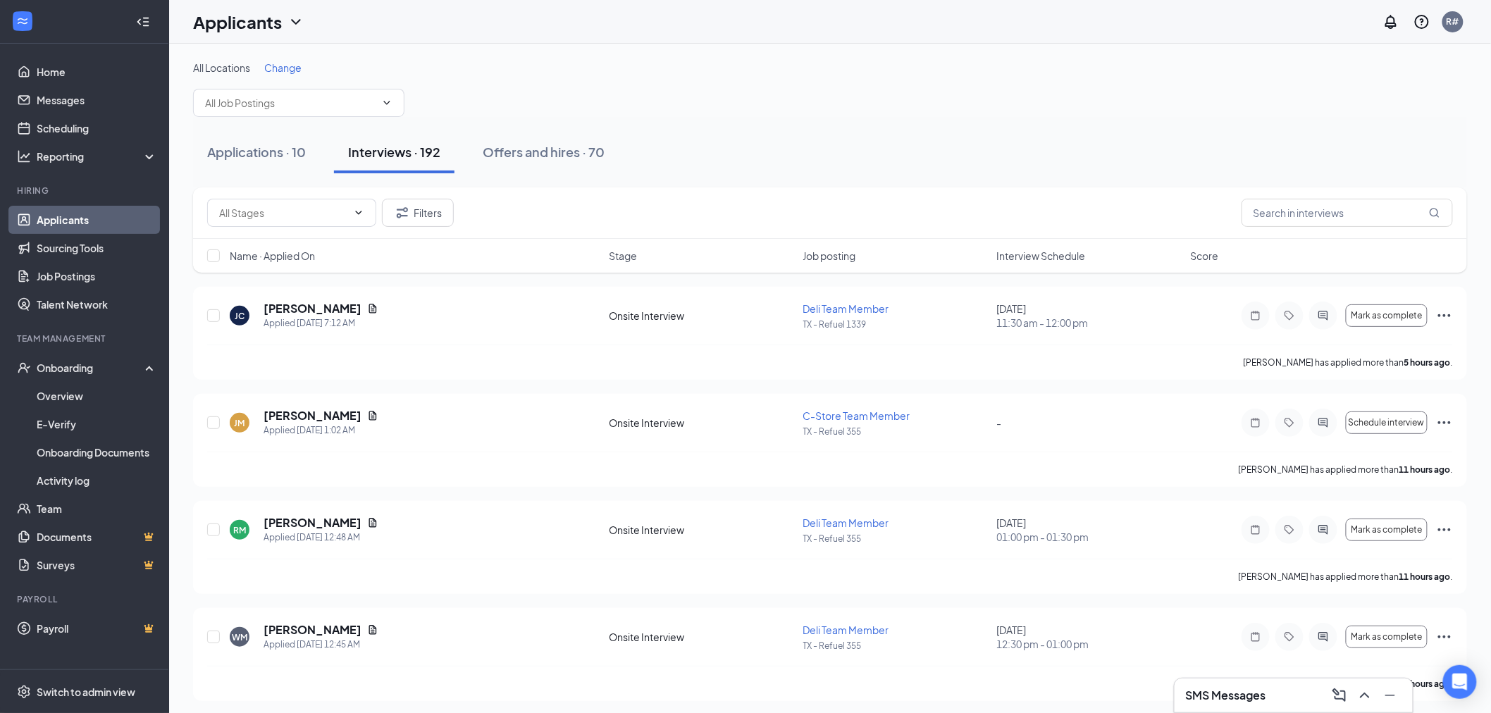
click at [750, 158] on div "Applications · 10 Interviews · 192 Offers and hires · 70" at bounding box center [830, 152] width 1274 height 42
click at [1018, 255] on span "Interview Schedule" at bounding box center [1041, 256] width 89 height 14
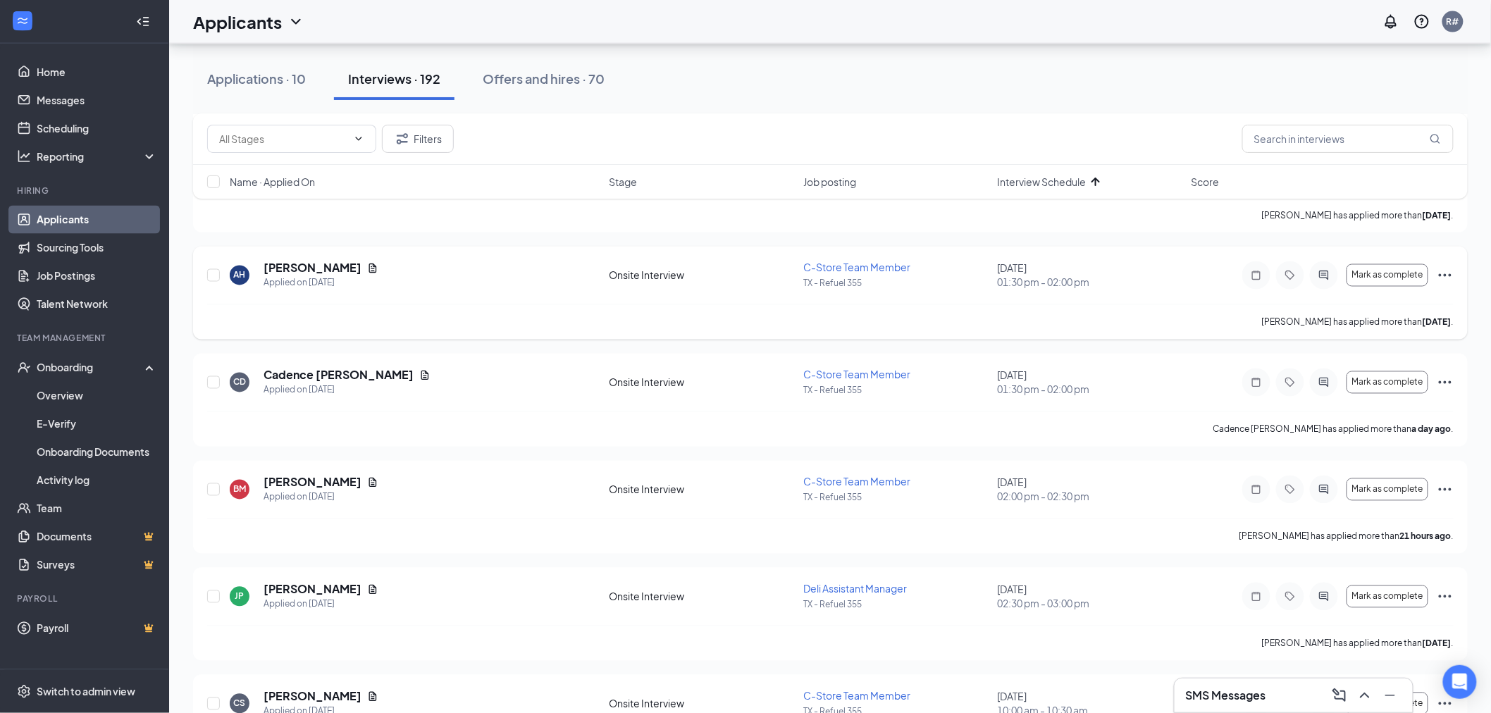
scroll to position [861, 0]
